Goal: Find specific page/section: Find specific page/section

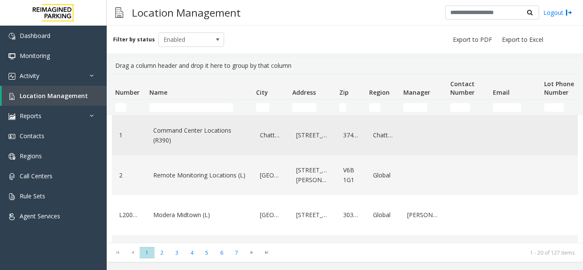
click at [198, 137] on link "Command Center Locations (R390)" at bounding box center [199, 135] width 96 height 23
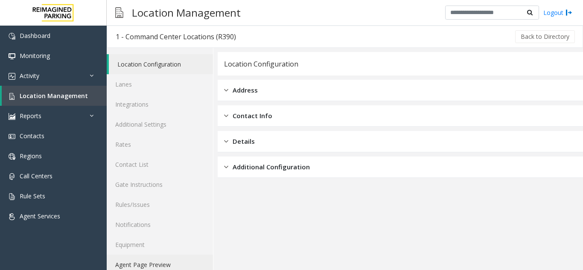
click at [130, 258] on link "Agent Page Preview" at bounding box center [160, 265] width 106 height 20
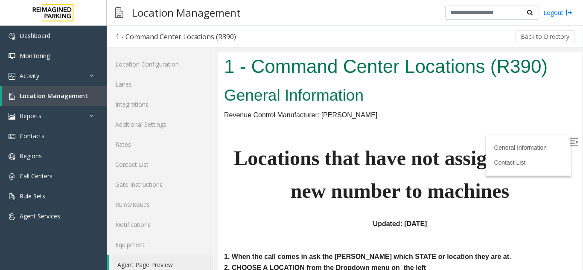
click at [569, 138] on img at bounding box center [573, 142] width 9 height 9
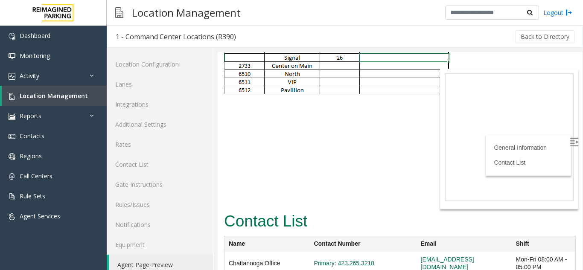
scroll to position [11, 0]
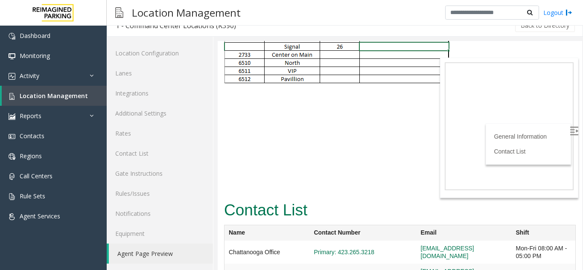
drag, startPoint x: 578, startPoint y: 225, endPoint x: 354, endPoint y: 206, distance: 224.2
click at [66, 98] on span "Location Management" at bounding box center [54, 96] width 68 height 8
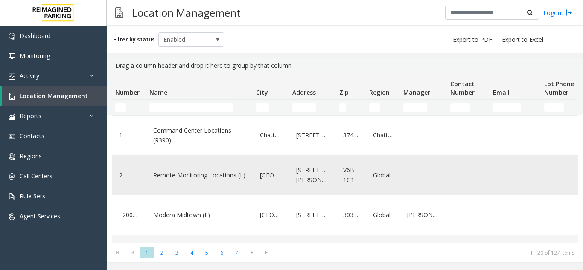
click at [180, 178] on link "Remote Monitoring Locations (L)" at bounding box center [199, 175] width 96 height 14
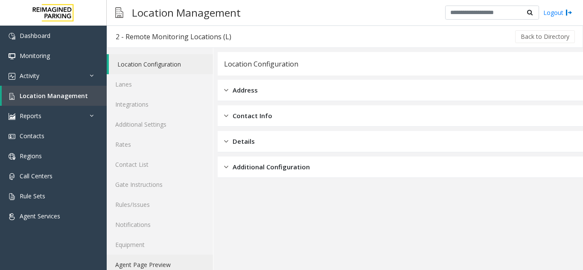
click at [139, 264] on link "Agent Page Preview" at bounding box center [160, 265] width 106 height 20
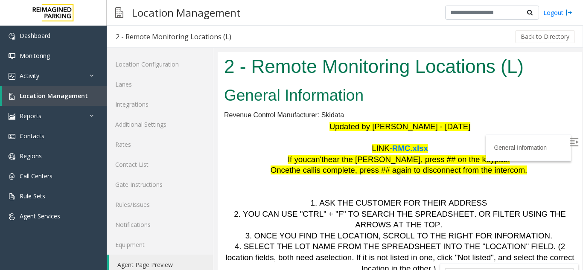
click at [569, 144] on img at bounding box center [573, 142] width 9 height 9
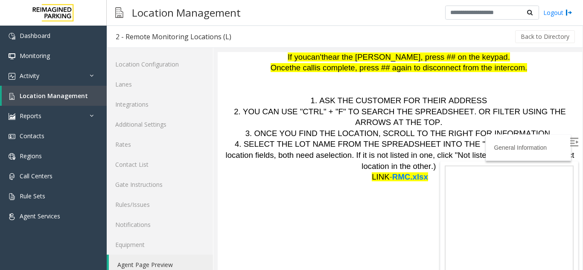
scroll to position [113, 0]
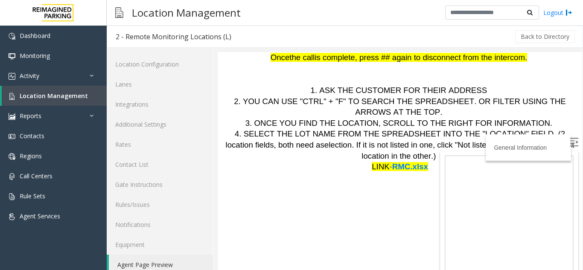
click at [569, 143] on img at bounding box center [573, 142] width 9 height 9
drag, startPoint x: 570, startPoint y: 141, endPoint x: 795, endPoint y: 242, distance: 246.4
click at [44, 101] on link "Location Management" at bounding box center [54, 96] width 105 height 20
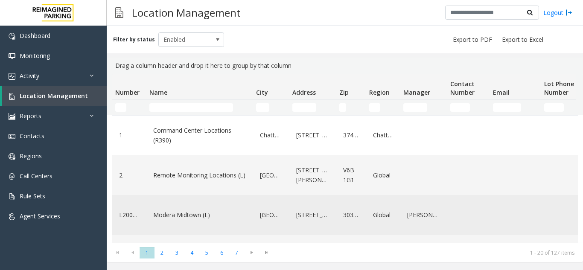
click at [180, 216] on link "Modera Midtown (L)" at bounding box center [199, 215] width 96 height 14
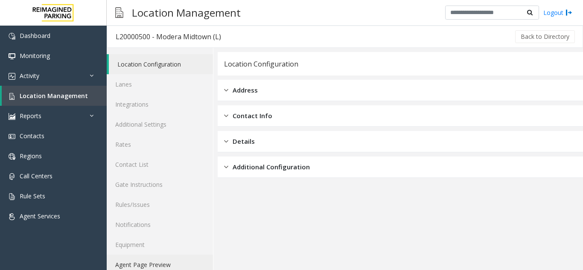
click at [151, 260] on link "Agent Page Preview" at bounding box center [160, 265] width 106 height 20
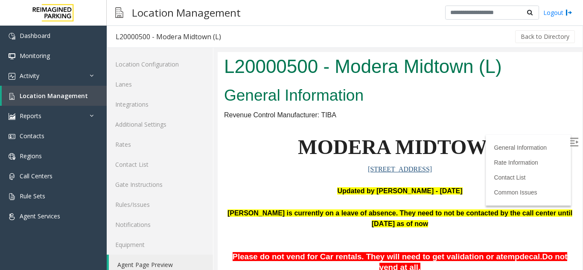
click at [569, 146] on img at bounding box center [573, 142] width 9 height 9
drag, startPoint x: 573, startPoint y: 78, endPoint x: 795, endPoint y: 130, distance: 228.5
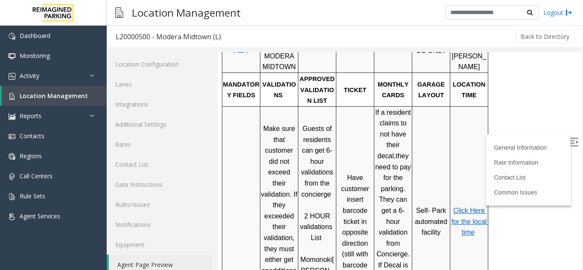
scroll to position [400, 0]
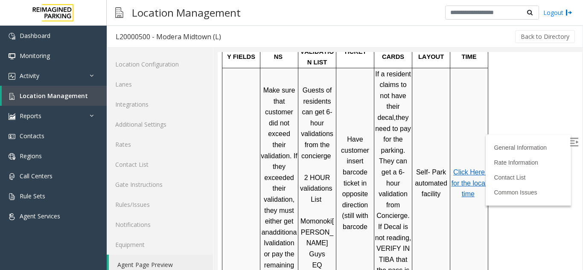
drag, startPoint x: 573, startPoint y: 117, endPoint x: 793, endPoint y: 191, distance: 232.2
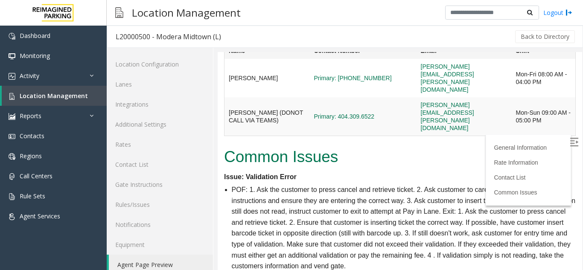
scroll to position [11, 0]
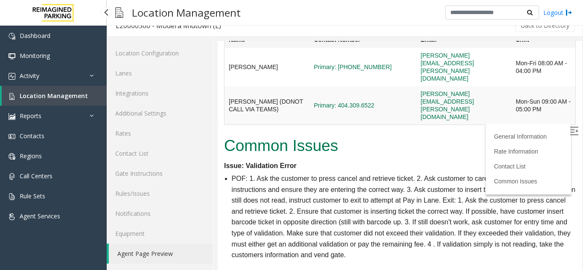
click at [34, 97] on span "Location Management" at bounding box center [54, 96] width 68 height 8
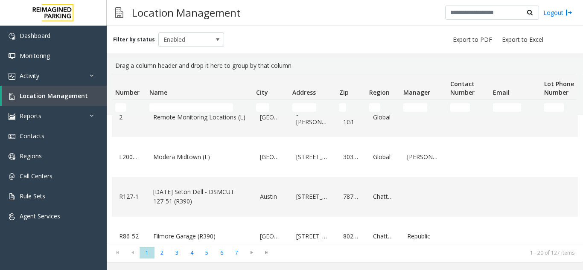
scroll to position [84, 0]
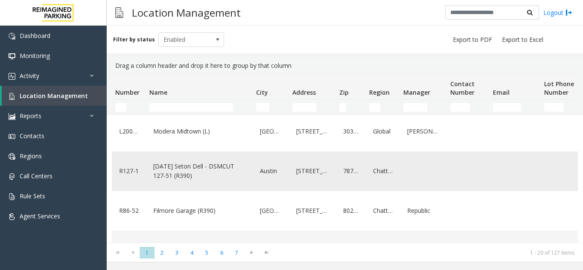
click at [235, 179] on link "[DATE] Seton Dell - DSMCUT 127-51 (R390)" at bounding box center [199, 170] width 96 height 23
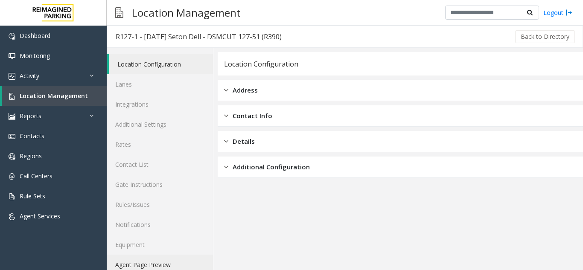
click at [150, 262] on link "Agent Page Preview" at bounding box center [160, 265] width 106 height 20
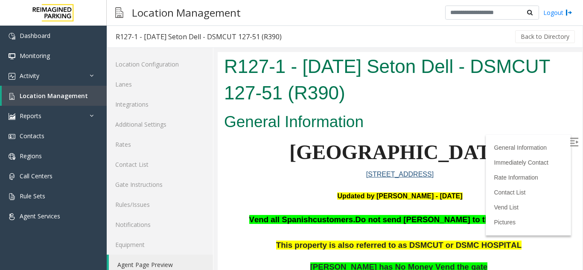
click at [569, 139] on img at bounding box center [573, 142] width 9 height 9
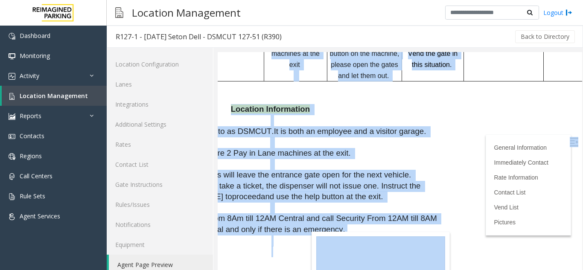
scroll to position [718, 174]
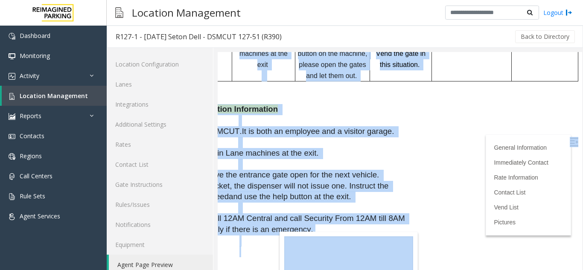
drag, startPoint x: 567, startPoint y: 139, endPoint x: 571, endPoint y: 156, distance: 17.4
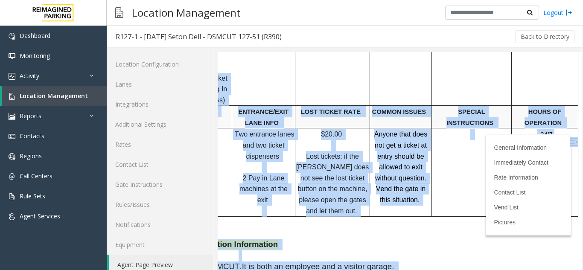
scroll to position [544, 174]
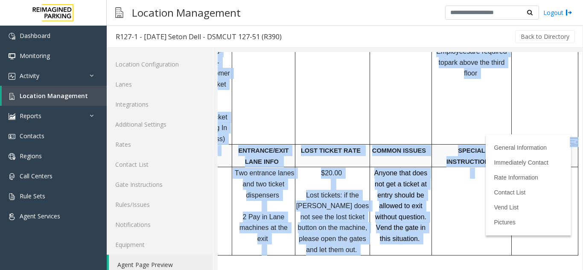
click at [576, 192] on div at bounding box center [577, 211] width 3 height 88
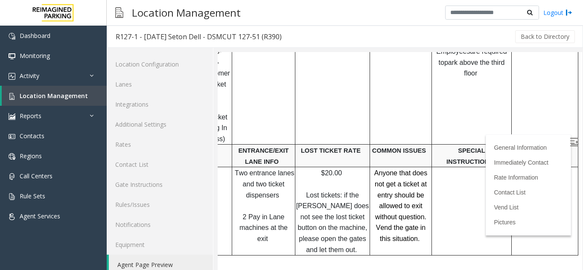
drag, startPoint x: 568, startPoint y: 122, endPoint x: 571, endPoint y: 113, distance: 10.4
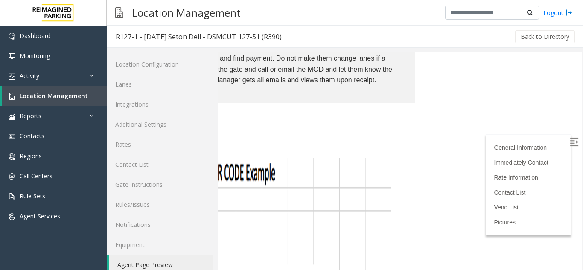
scroll to position [1635, 174]
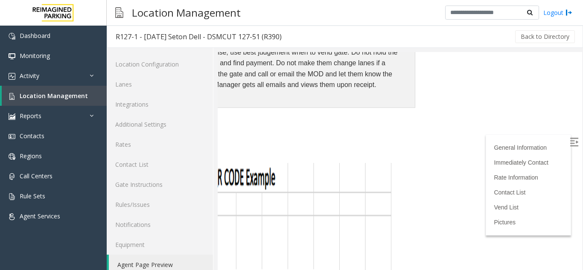
click at [569, 140] on img at bounding box center [573, 142] width 9 height 9
click at [569, 141] on img at bounding box center [573, 142] width 9 height 9
click at [569, 139] on img at bounding box center [573, 142] width 9 height 9
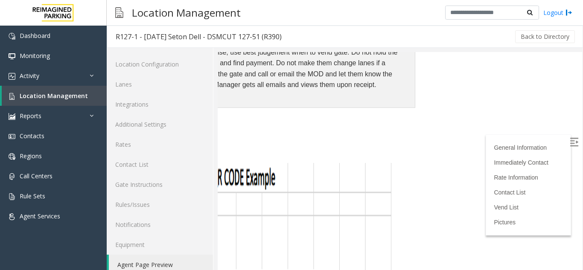
click at [569, 139] on img at bounding box center [573, 142] width 9 height 9
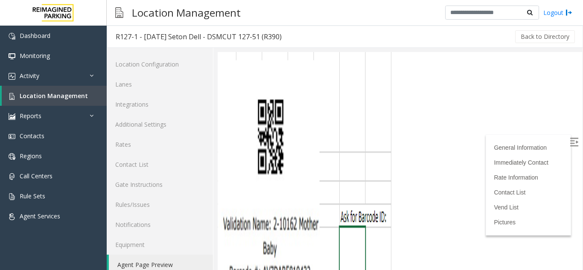
scroll to position [1892, 174]
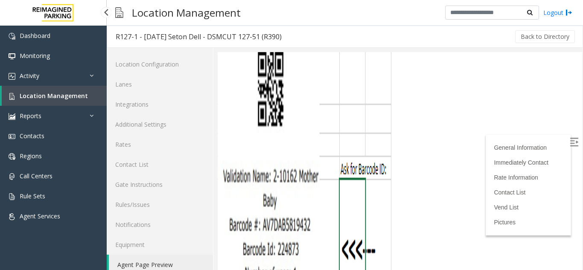
click at [26, 102] on link "Location Management" at bounding box center [54, 96] width 105 height 20
